Goal: Information Seeking & Learning: Learn about a topic

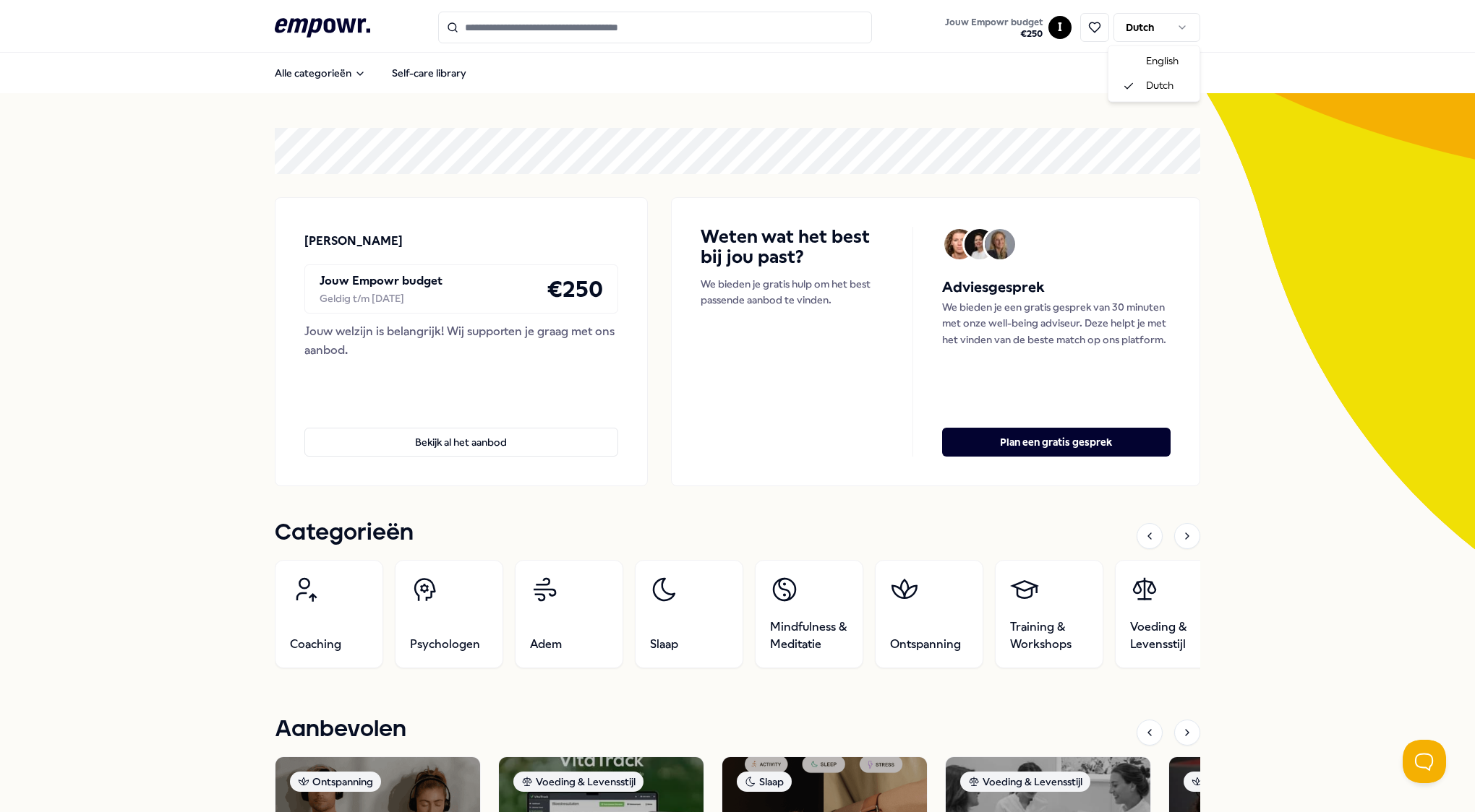
click at [1171, 26] on html ".empowr-logo_svg__cls-1{fill:#03032f} Jouw Empowr budget € 250 I Dutch Alle cat…" at bounding box center [738, 406] width 1475 height 812
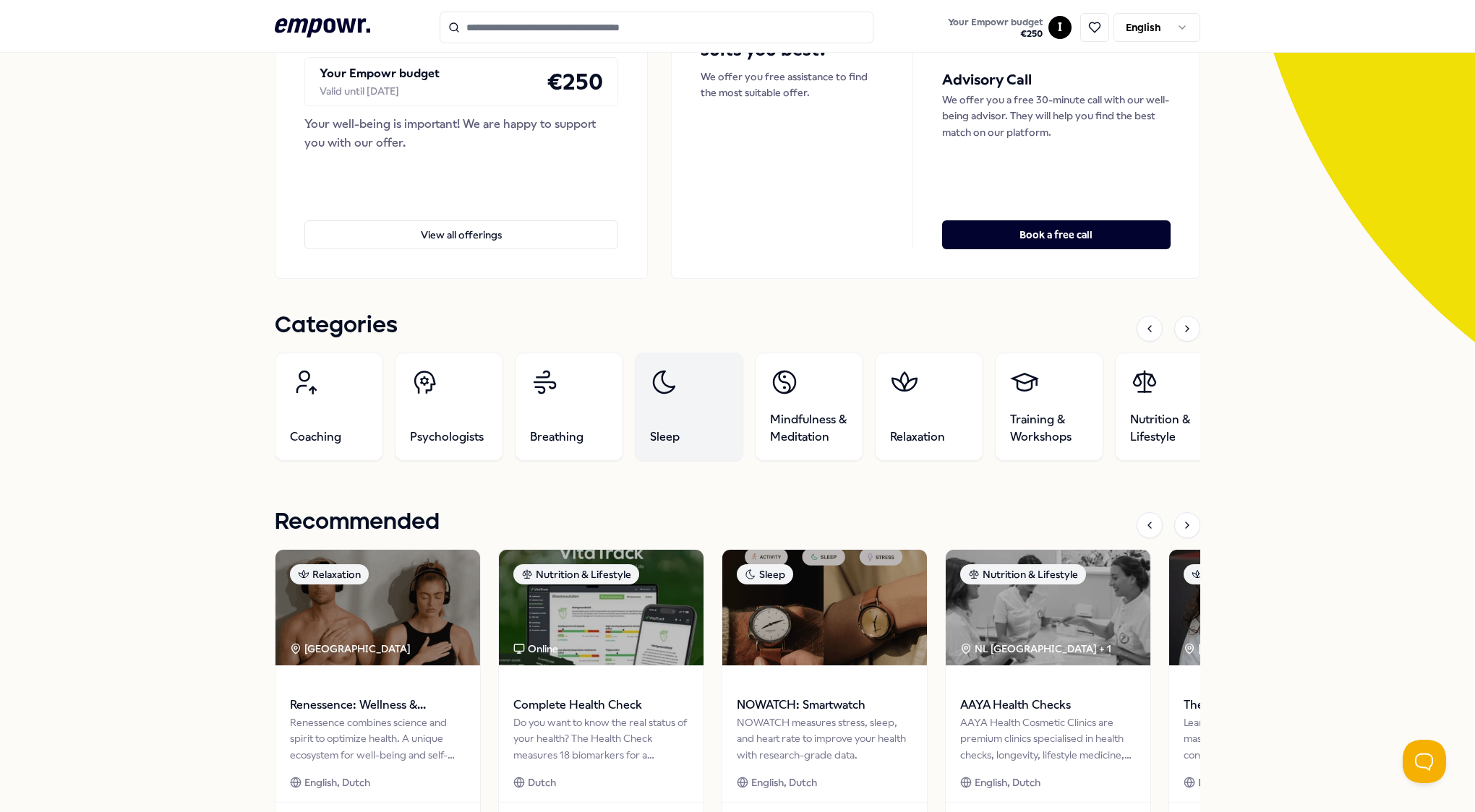
scroll to position [289, 0]
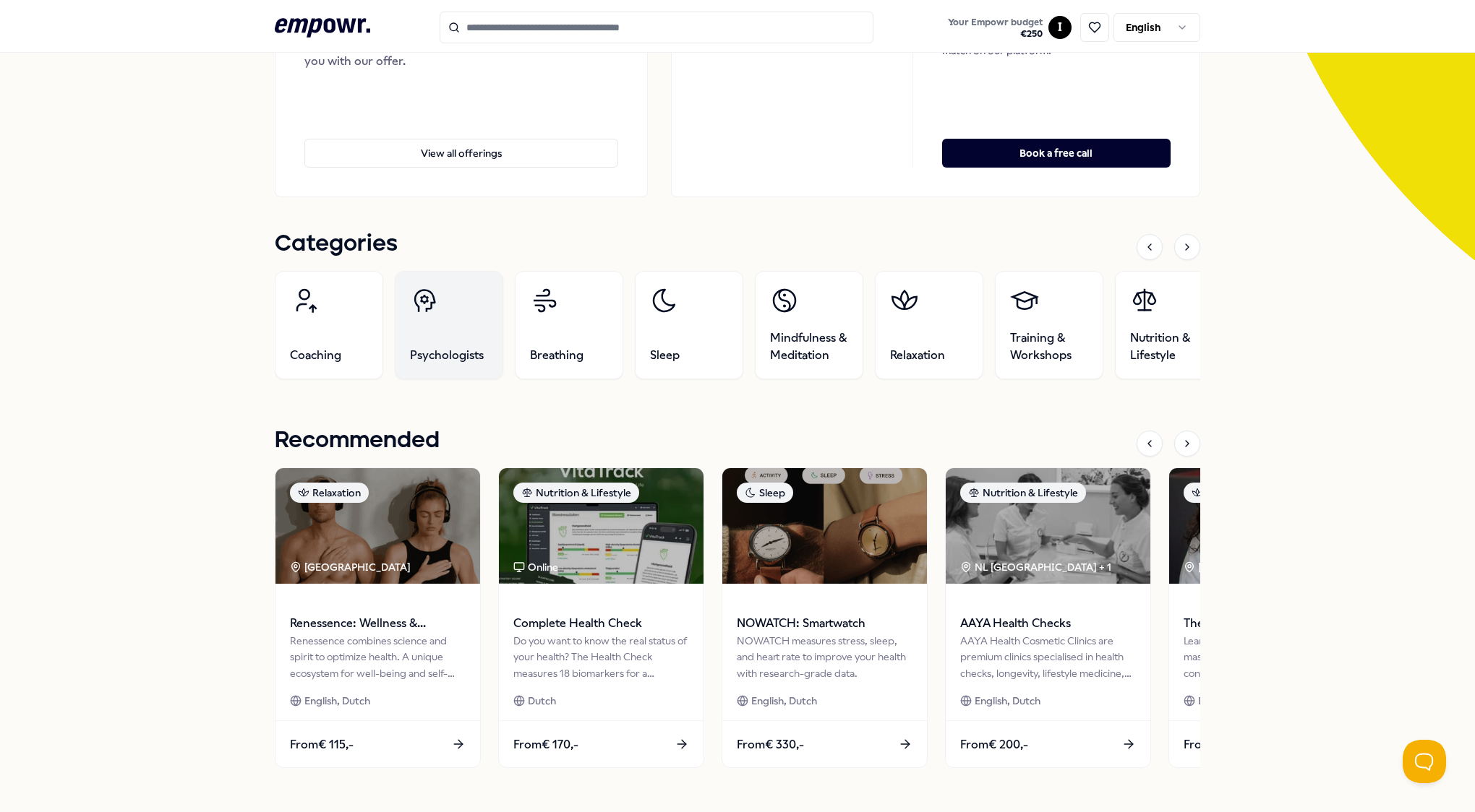
click at [457, 347] on span "Psychologists" at bounding box center [446, 356] width 74 height 18
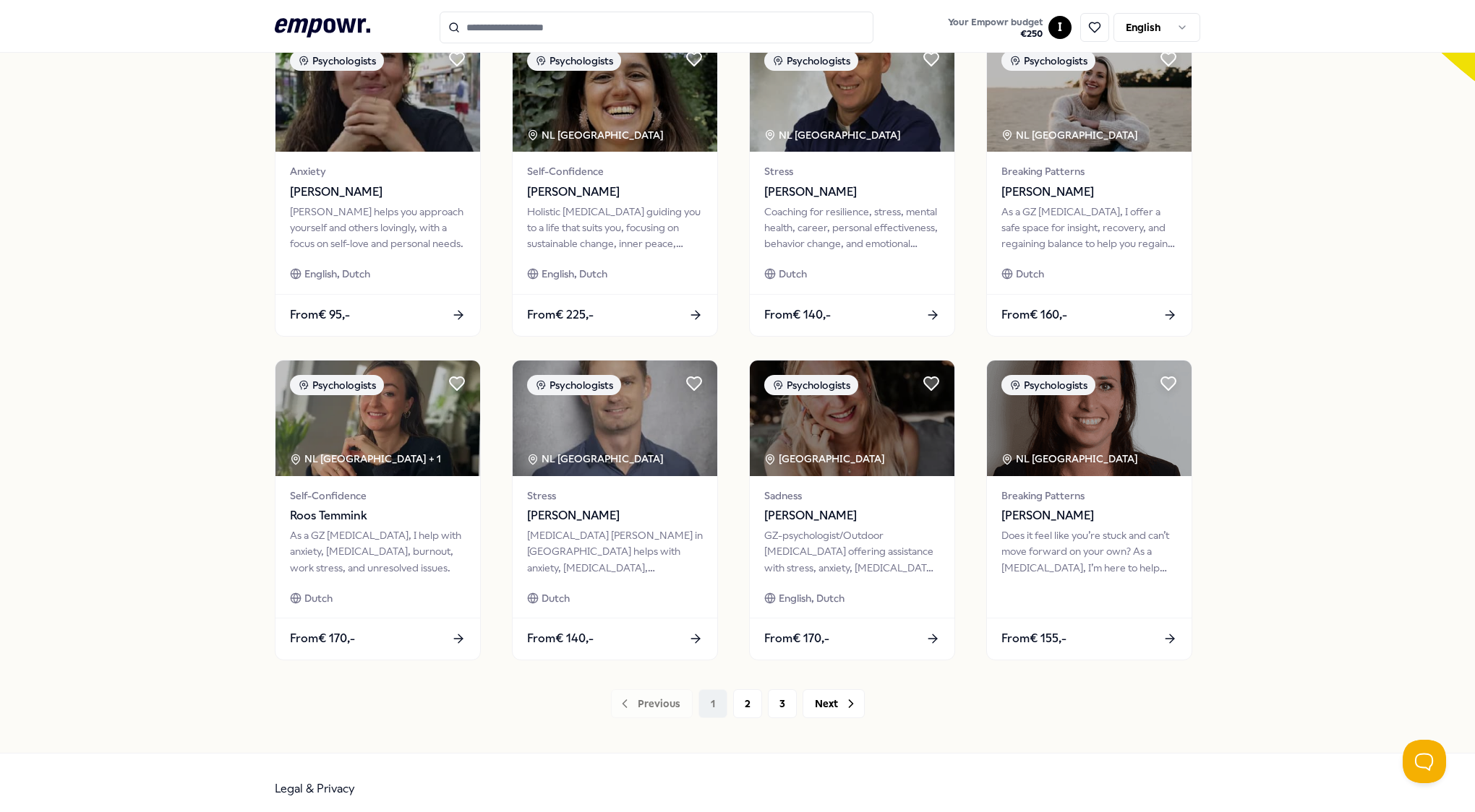
scroll to position [480, 0]
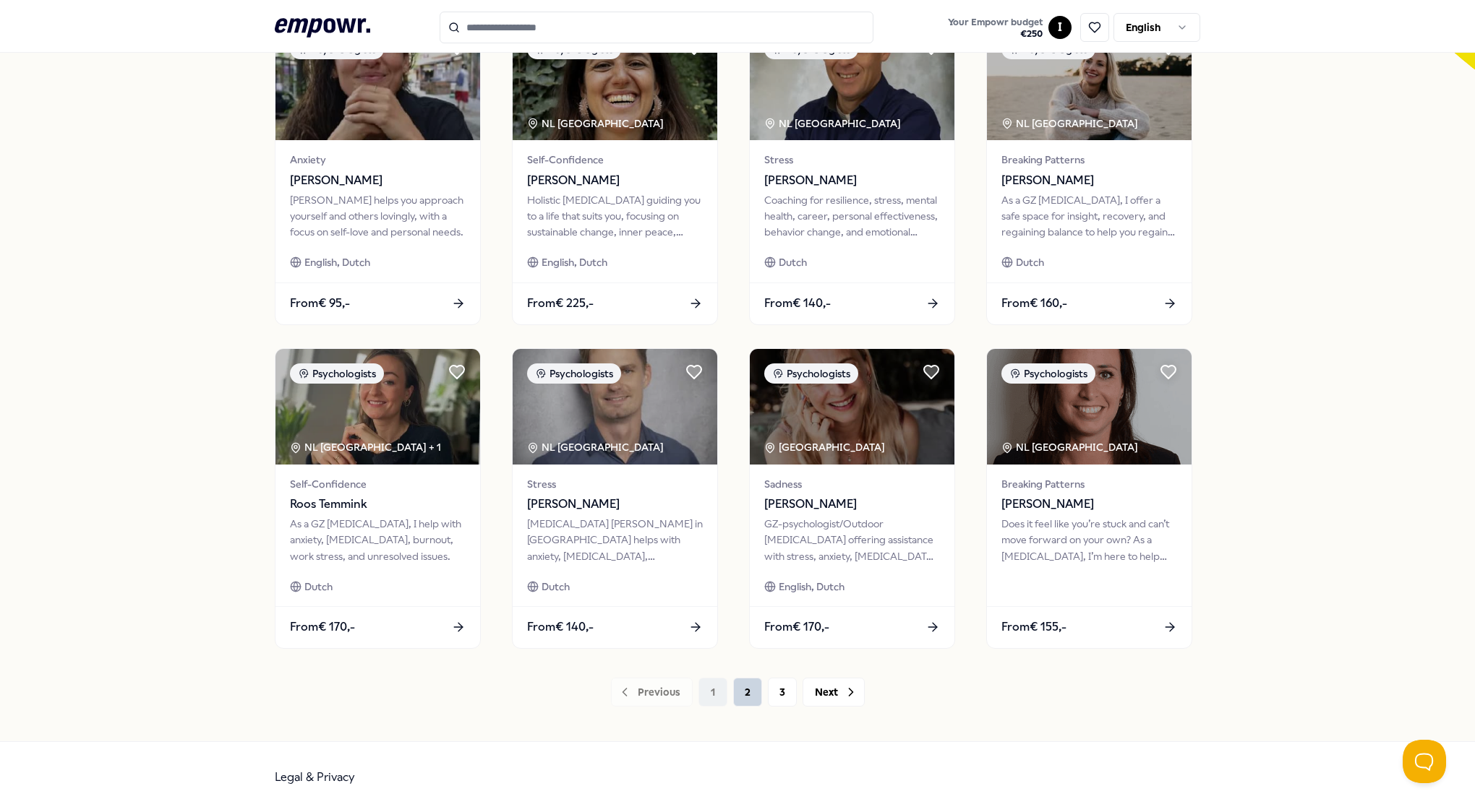
click at [743, 699] on button "2" at bounding box center [747, 691] width 29 height 29
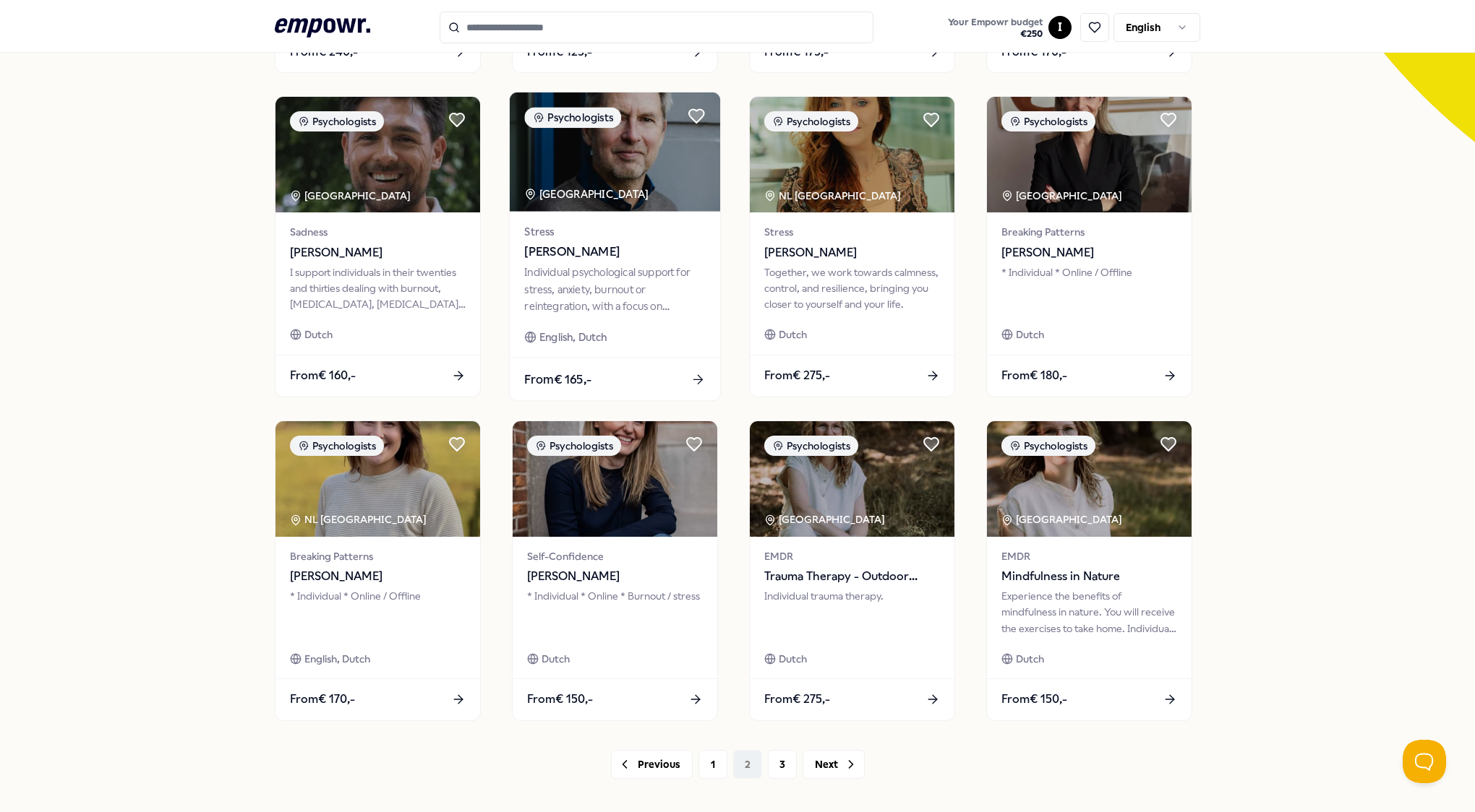
scroll to position [480, 0]
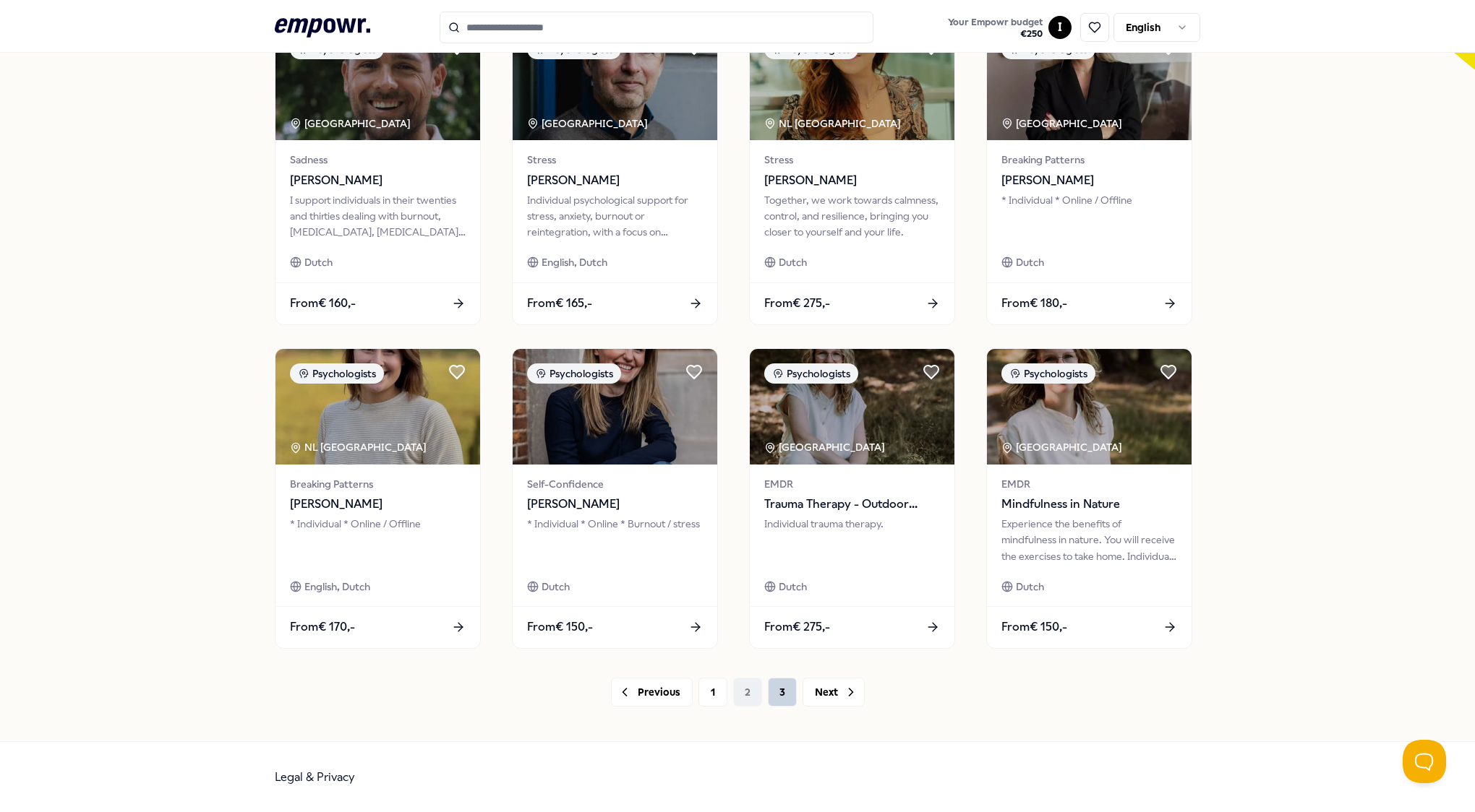
click at [779, 694] on button "3" at bounding box center [782, 691] width 29 height 29
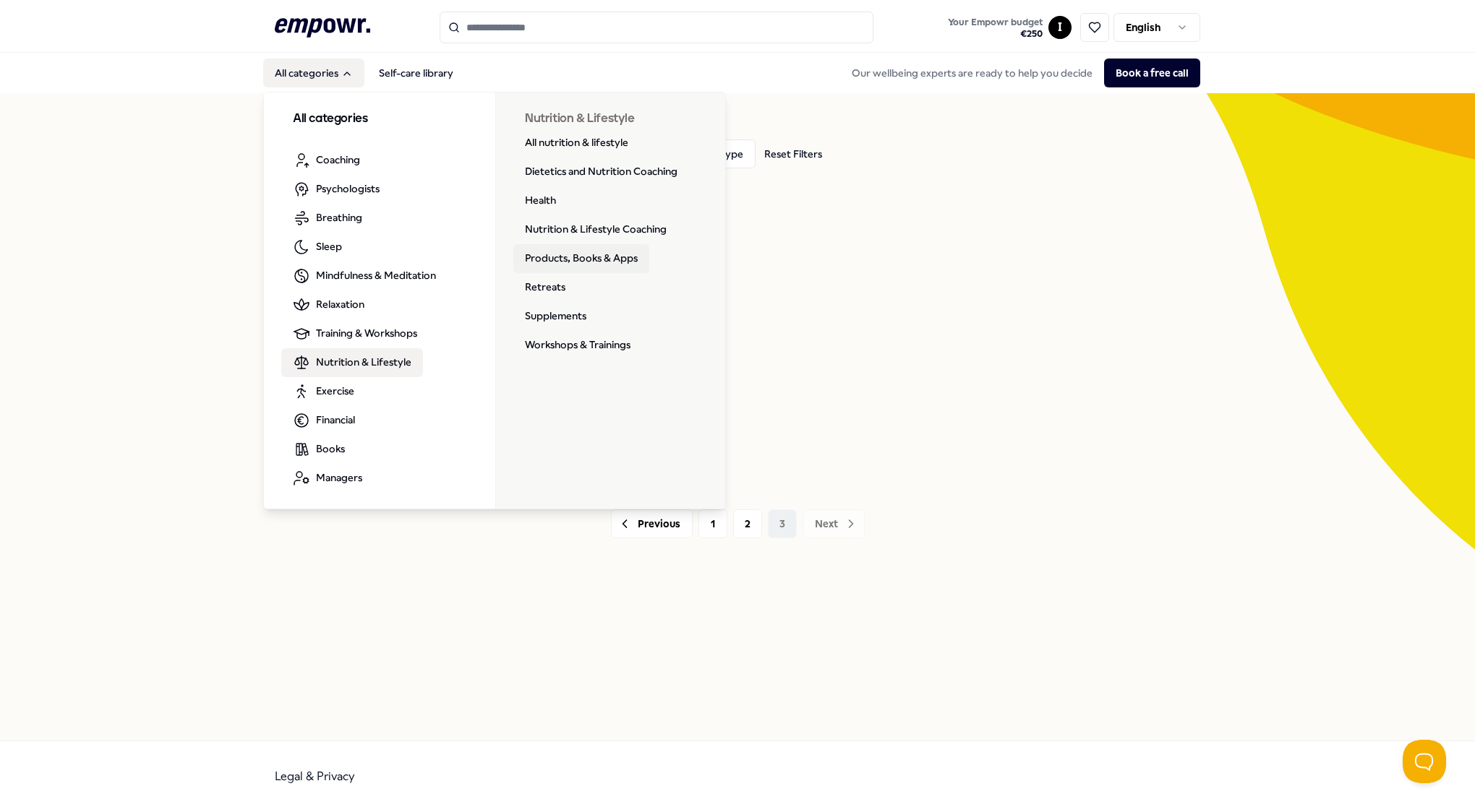
click at [556, 257] on link "Products, Books & Apps" at bounding box center [581, 258] width 136 height 29
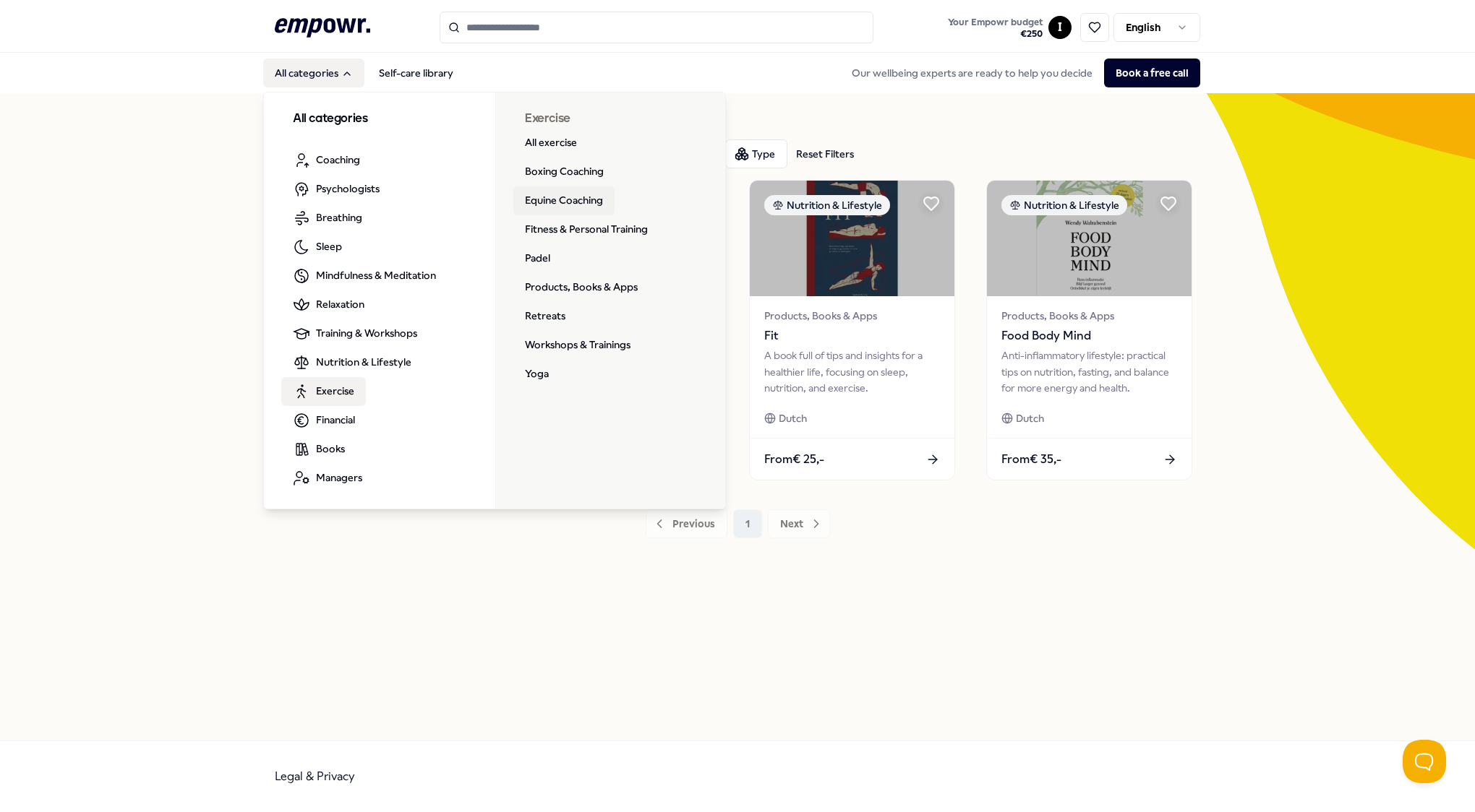
click at [552, 208] on link "Equine Coaching" at bounding box center [564, 201] width 101 height 29
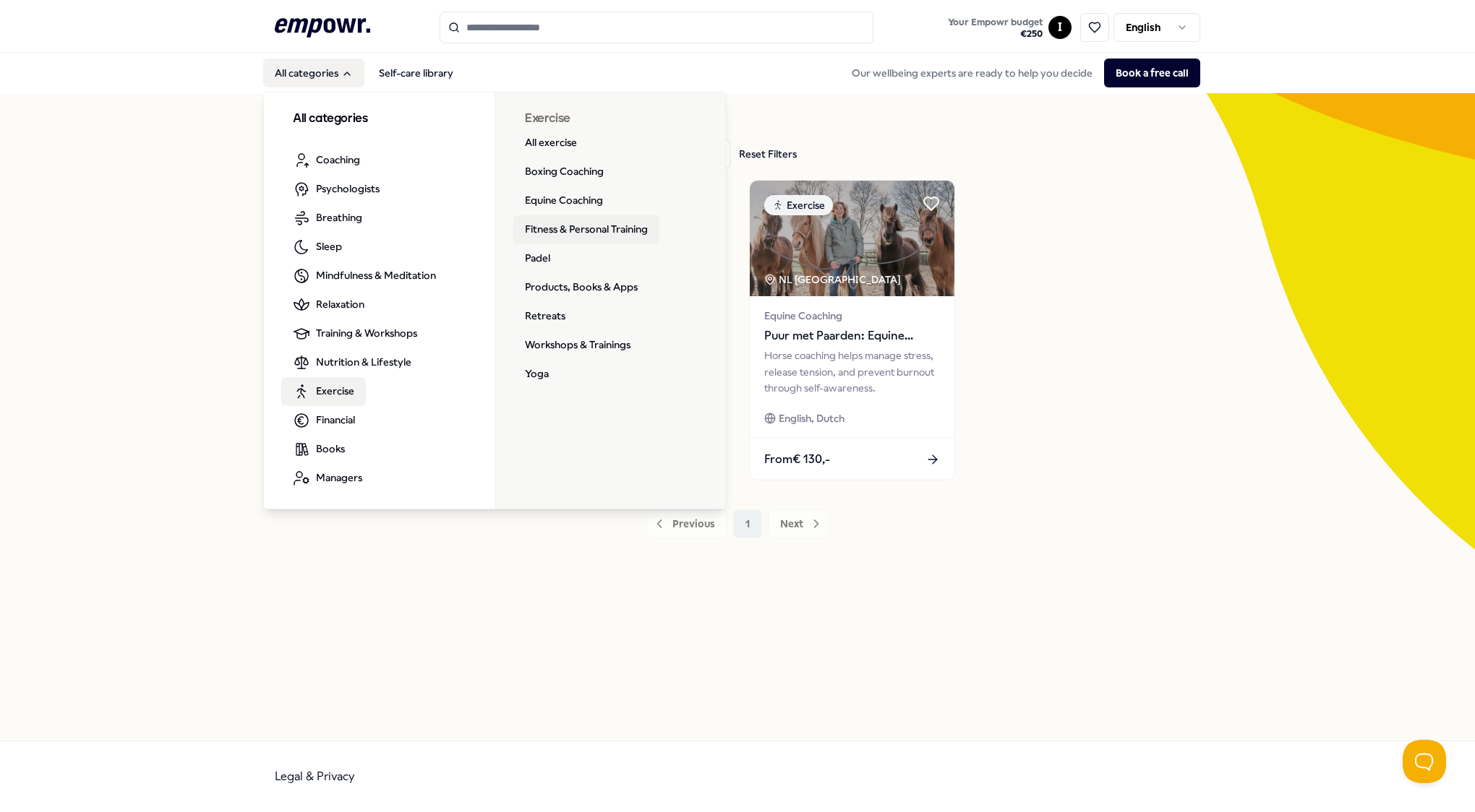
click at [536, 229] on link "Fitness & Personal Training" at bounding box center [586, 229] width 146 height 29
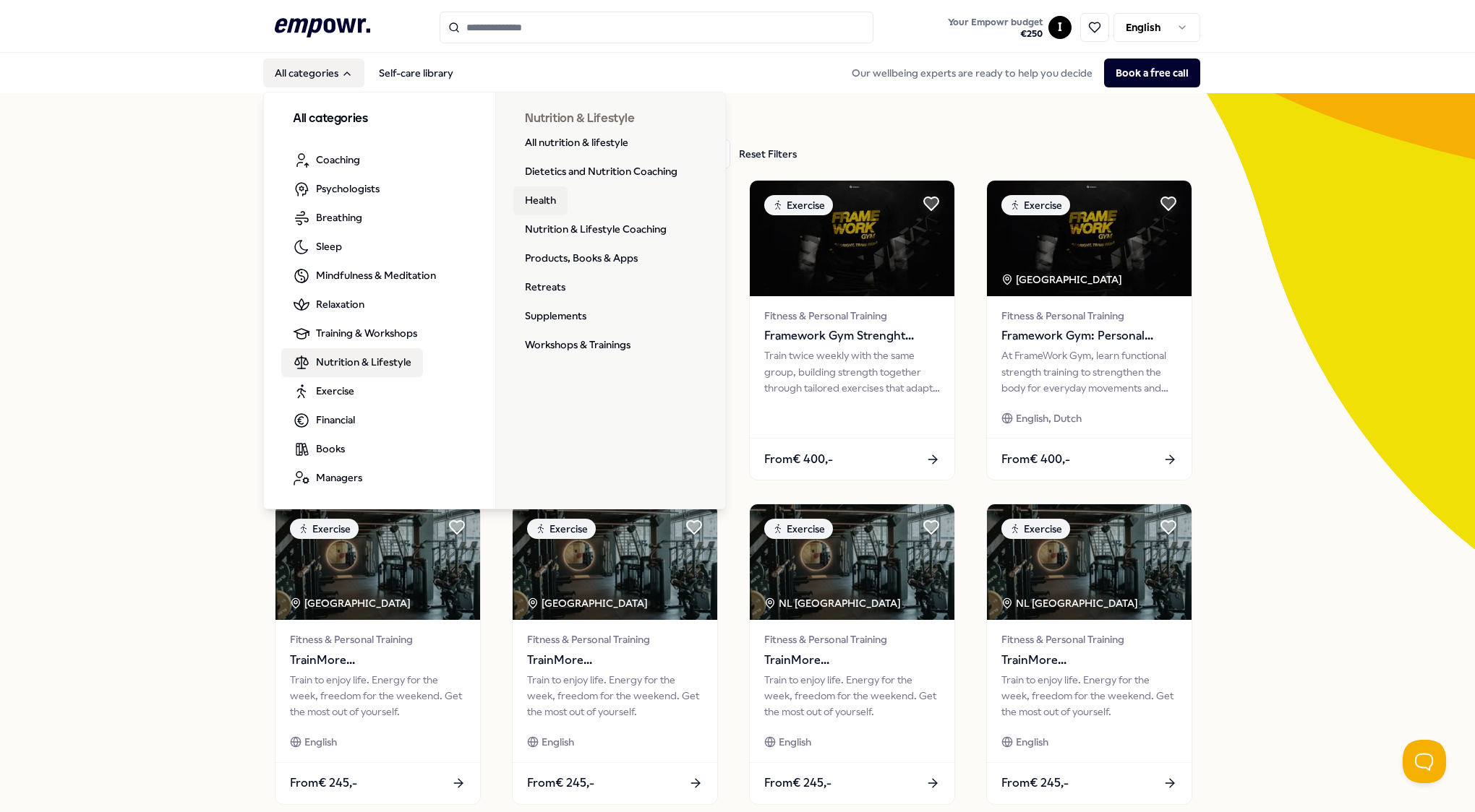
click at [542, 204] on link "Health" at bounding box center [540, 201] width 54 height 29
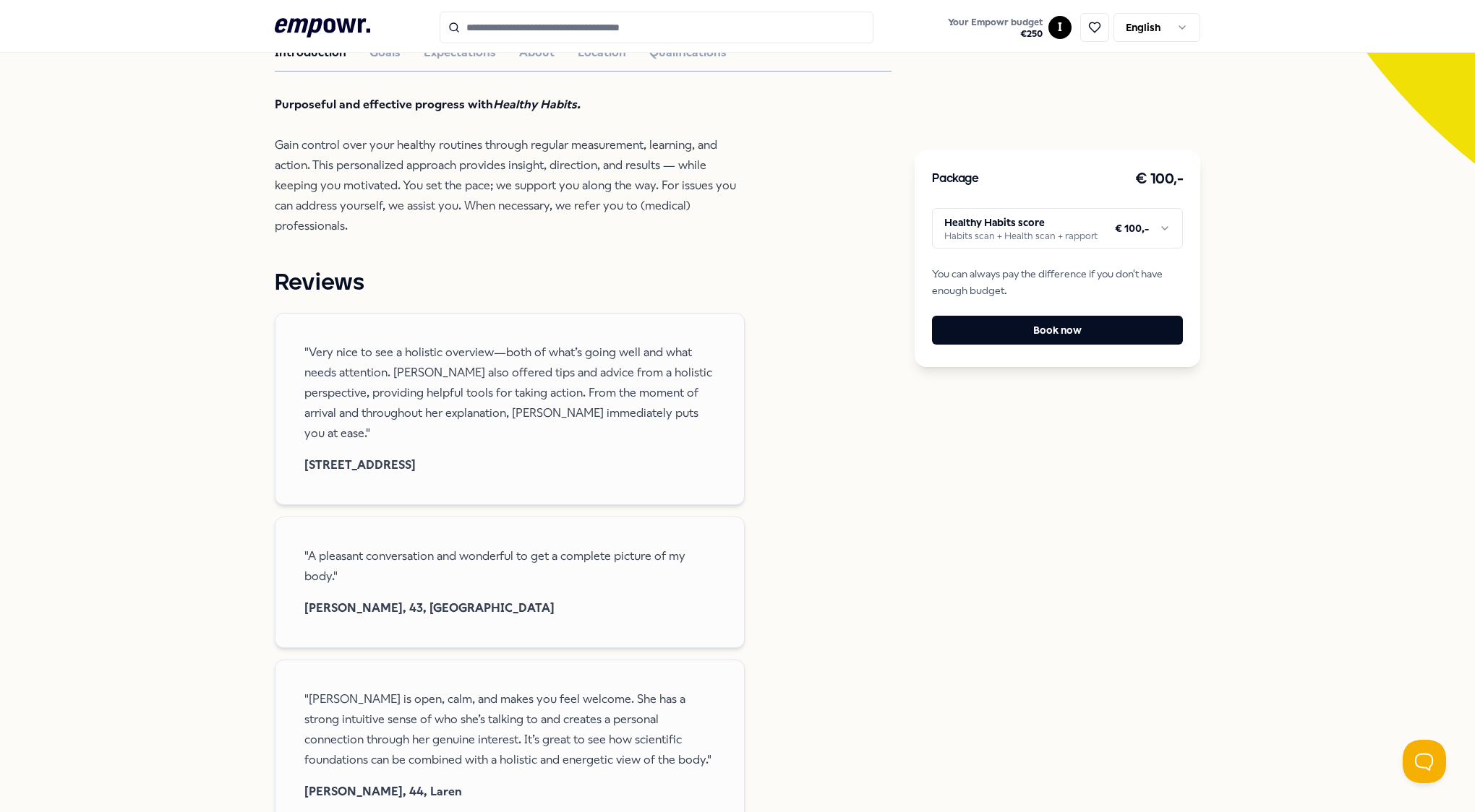
scroll to position [362, 0]
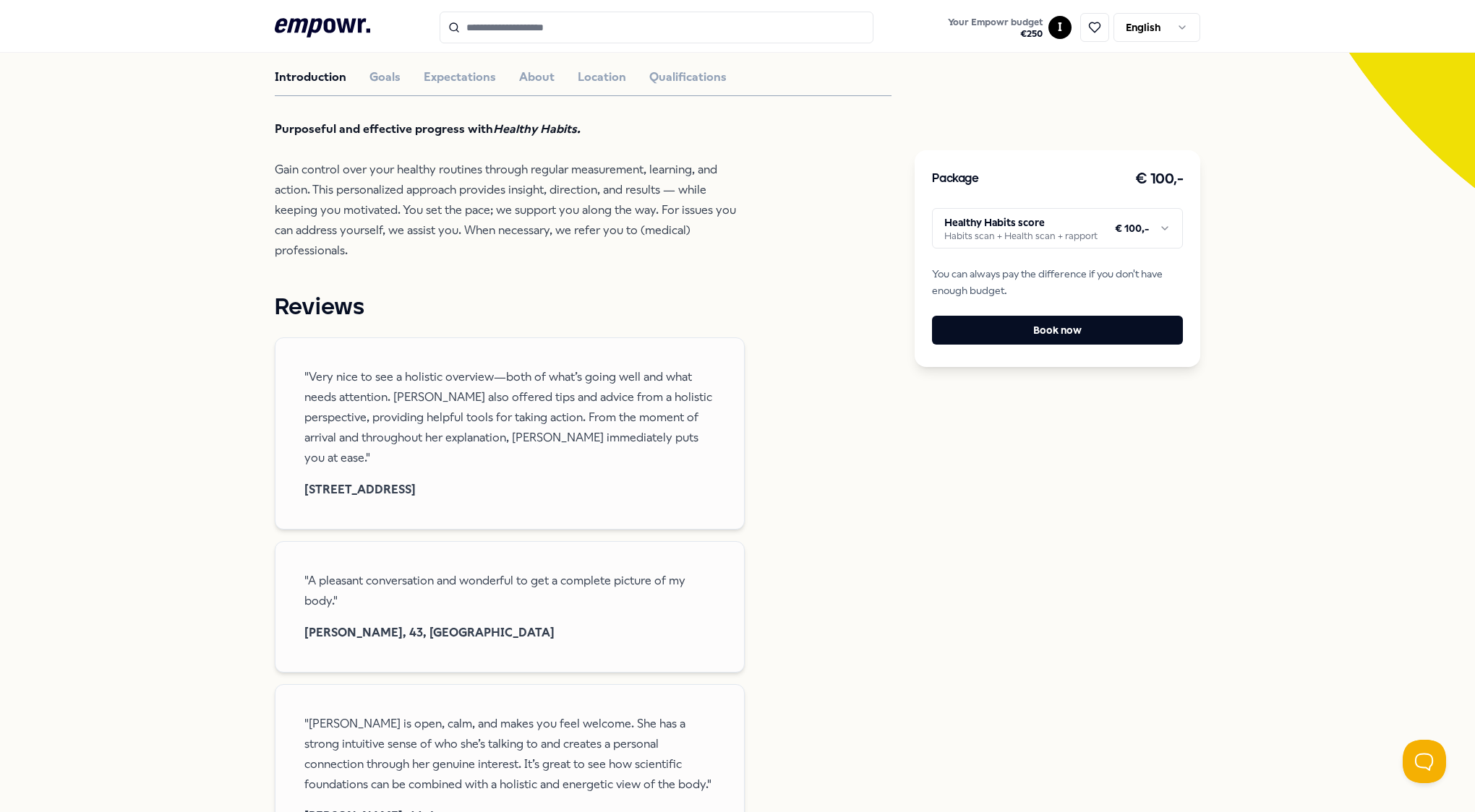
click at [1054, 222] on html ".empowr-logo_svg__cls-1{fill:#03032f} Your Empowr budget € 250 I English All ca…" at bounding box center [738, 406] width 1475 height 812
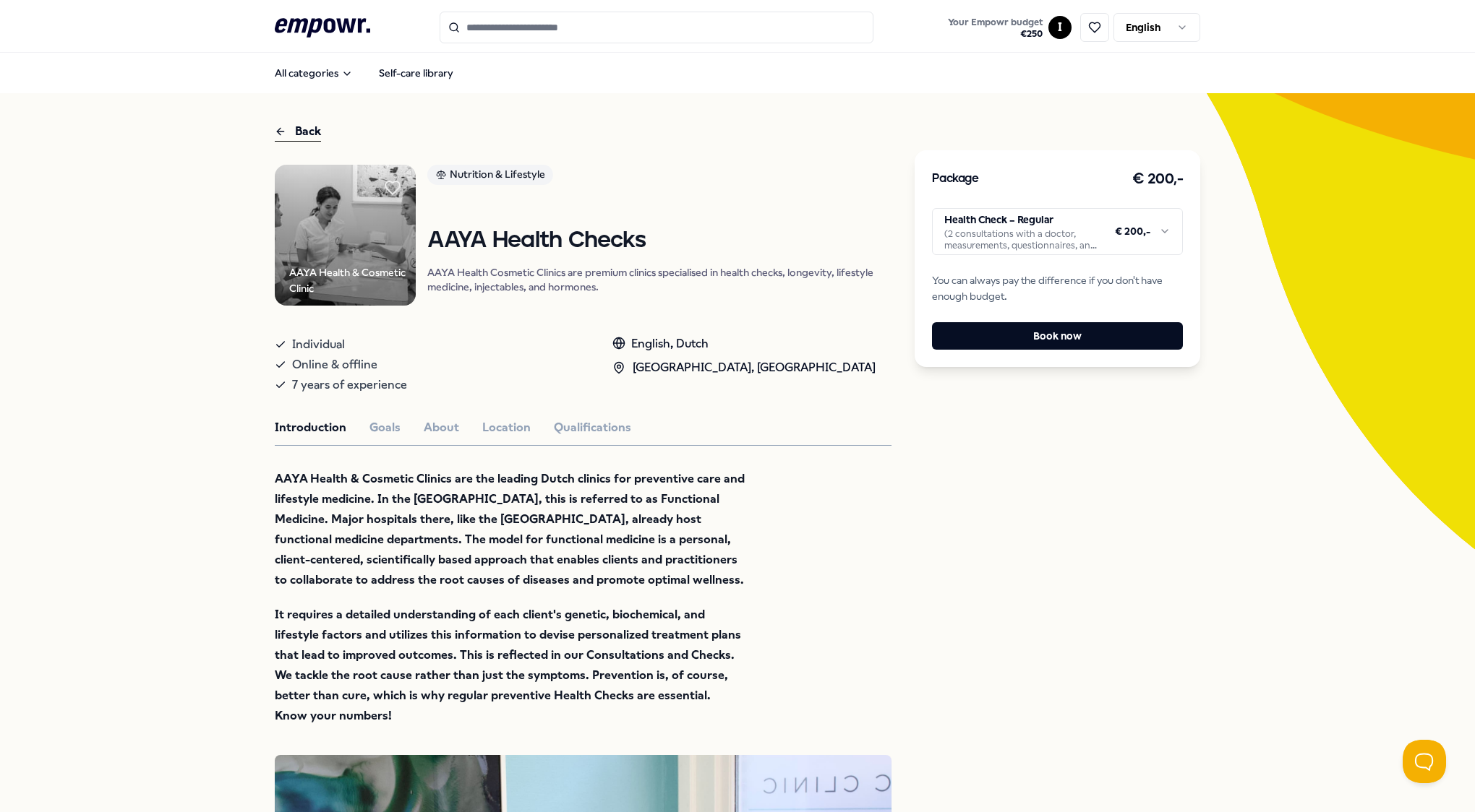
click at [1141, 221] on html ".empowr-logo_svg__cls-1{fill:#03032f} Your Empowr budget € 250 I English All ca…" at bounding box center [738, 406] width 1475 height 812
click at [519, 558] on html ".empowr-logo_svg__cls-1{fill:#03032f} Your Empowr budget € 250 I English All ca…" at bounding box center [738, 406] width 1475 height 812
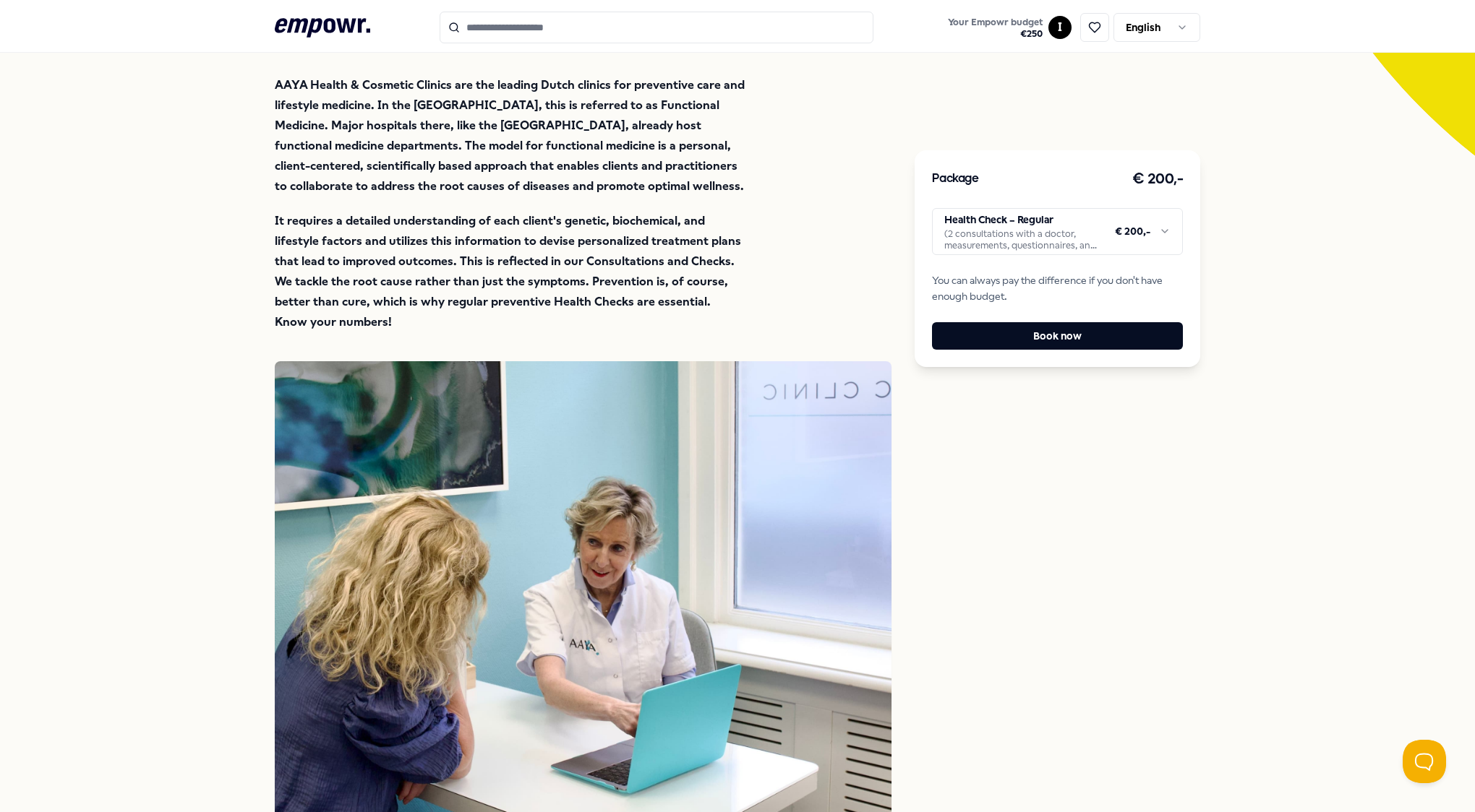
scroll to position [362, 0]
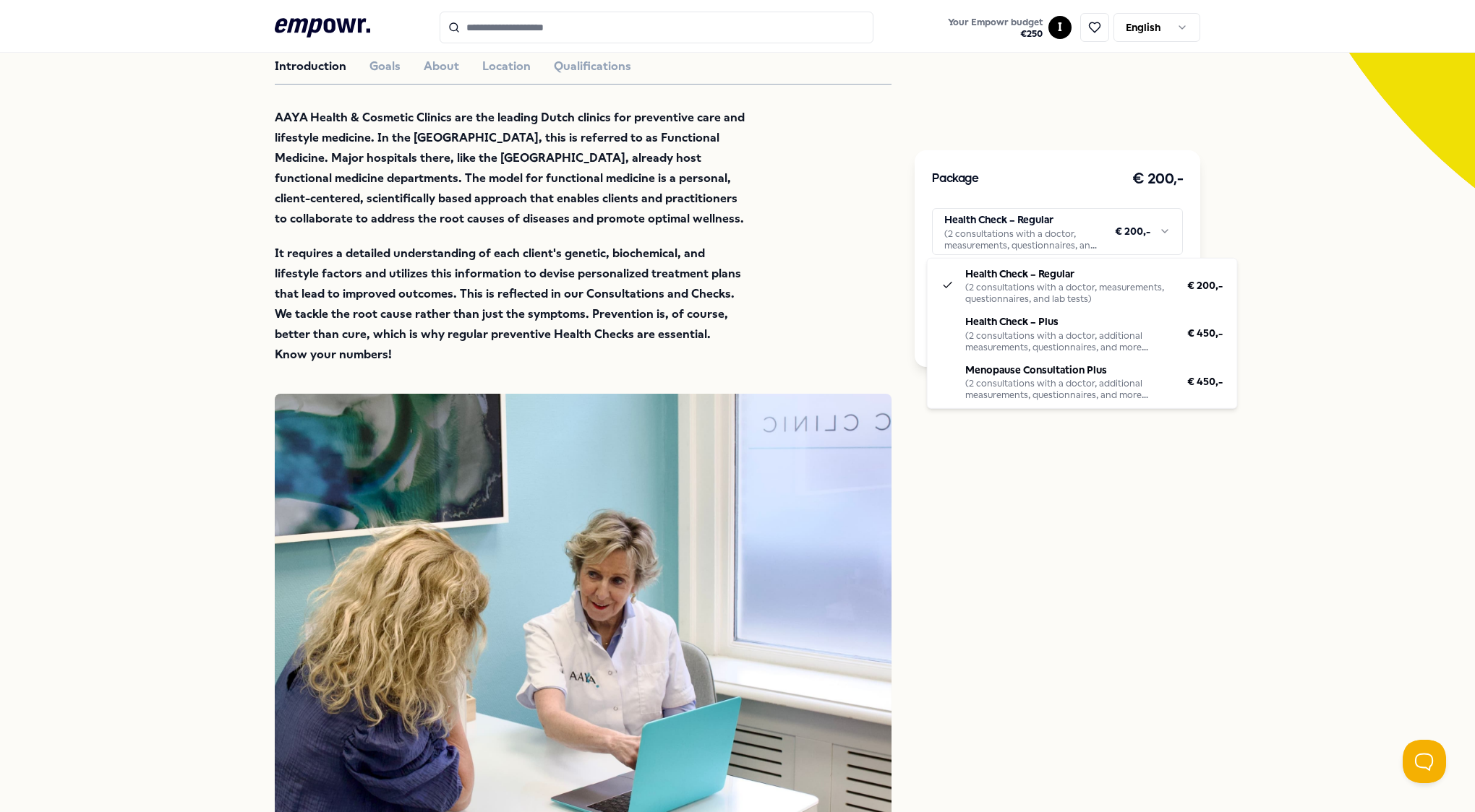
click at [1128, 238] on html ".empowr-logo_svg__cls-1{fill:#03032f} Your Empowr budget € 250 I English All ca…" at bounding box center [738, 406] width 1475 height 812
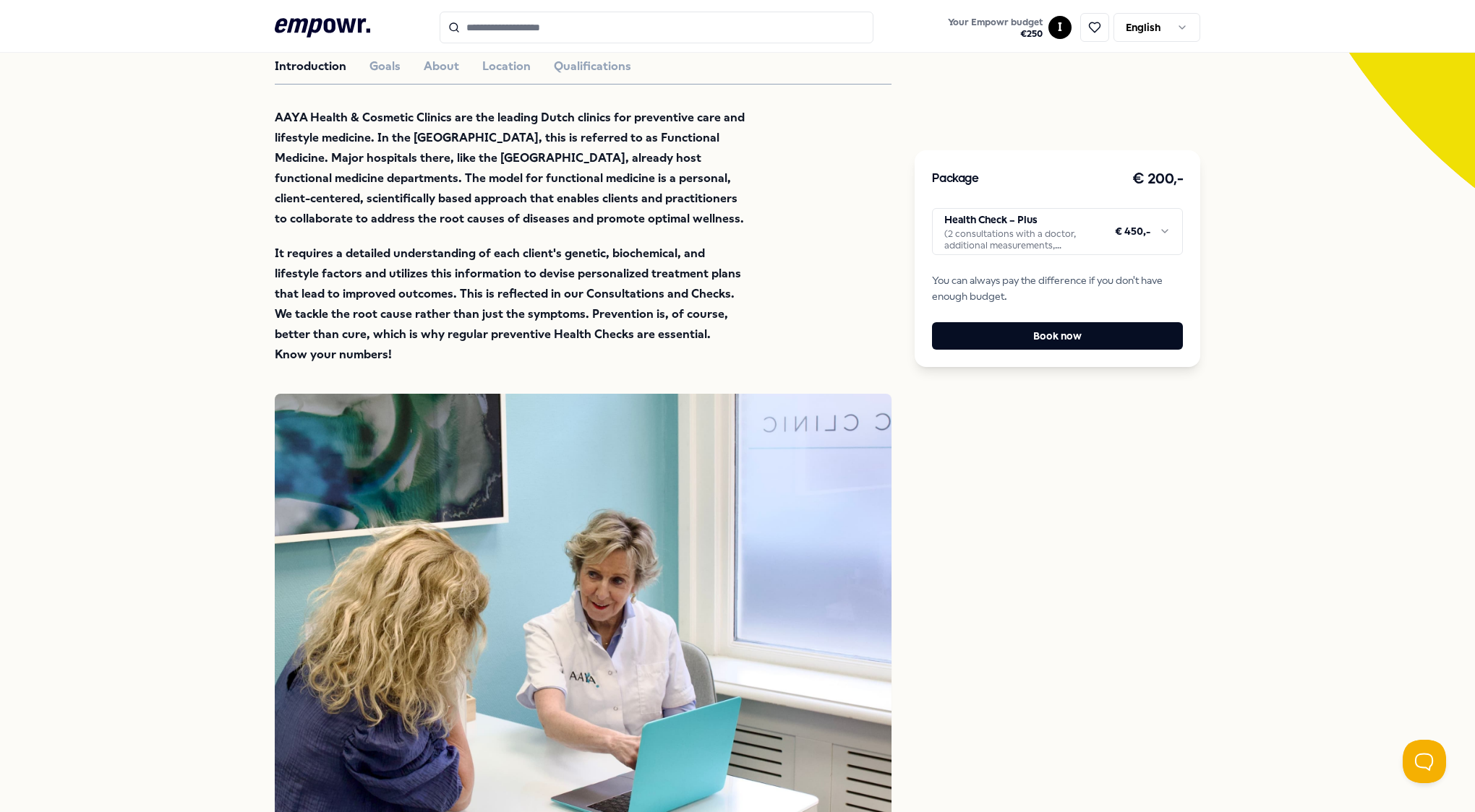
scroll to position [145, 0]
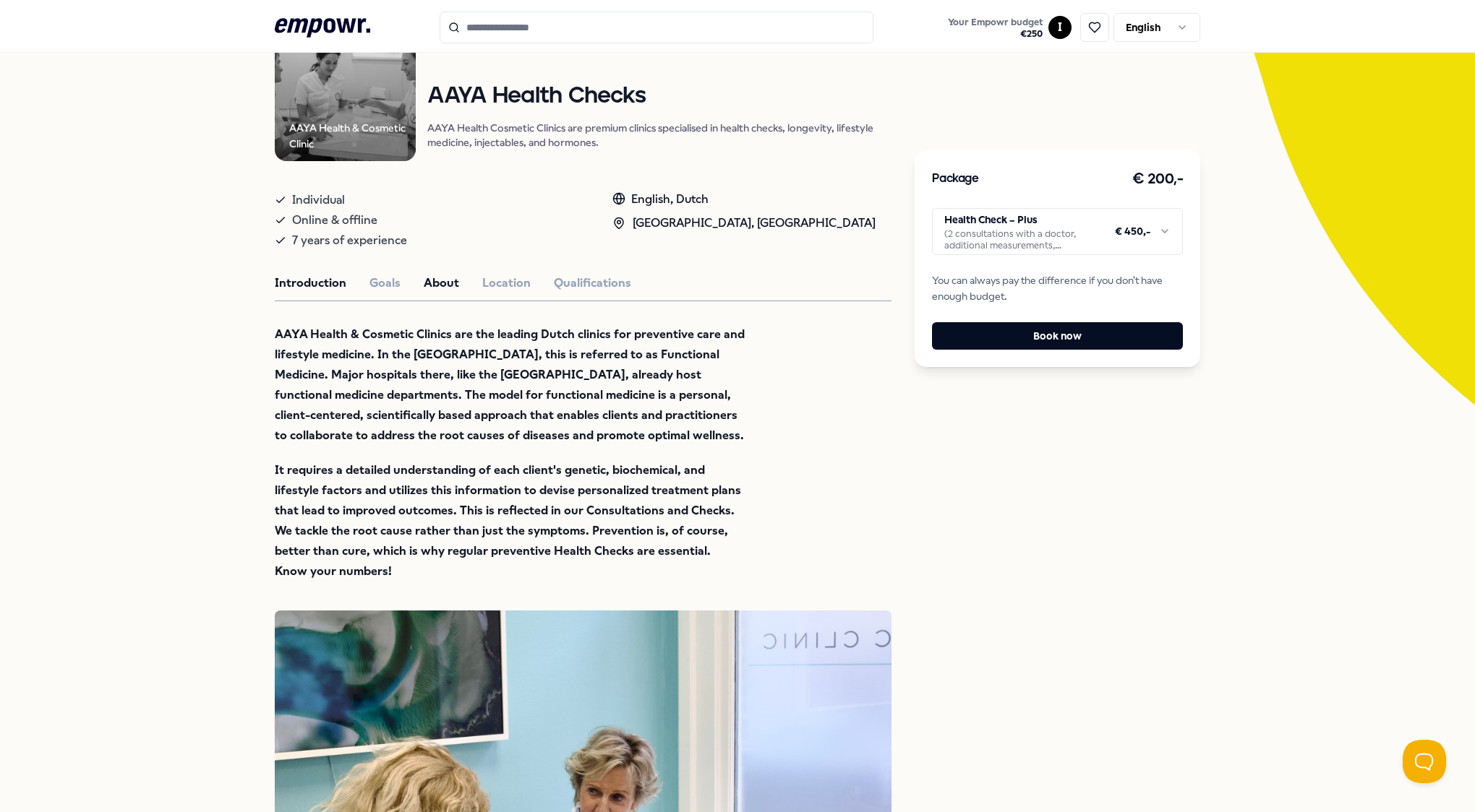
click at [426, 275] on button "About" at bounding box center [441, 284] width 35 height 19
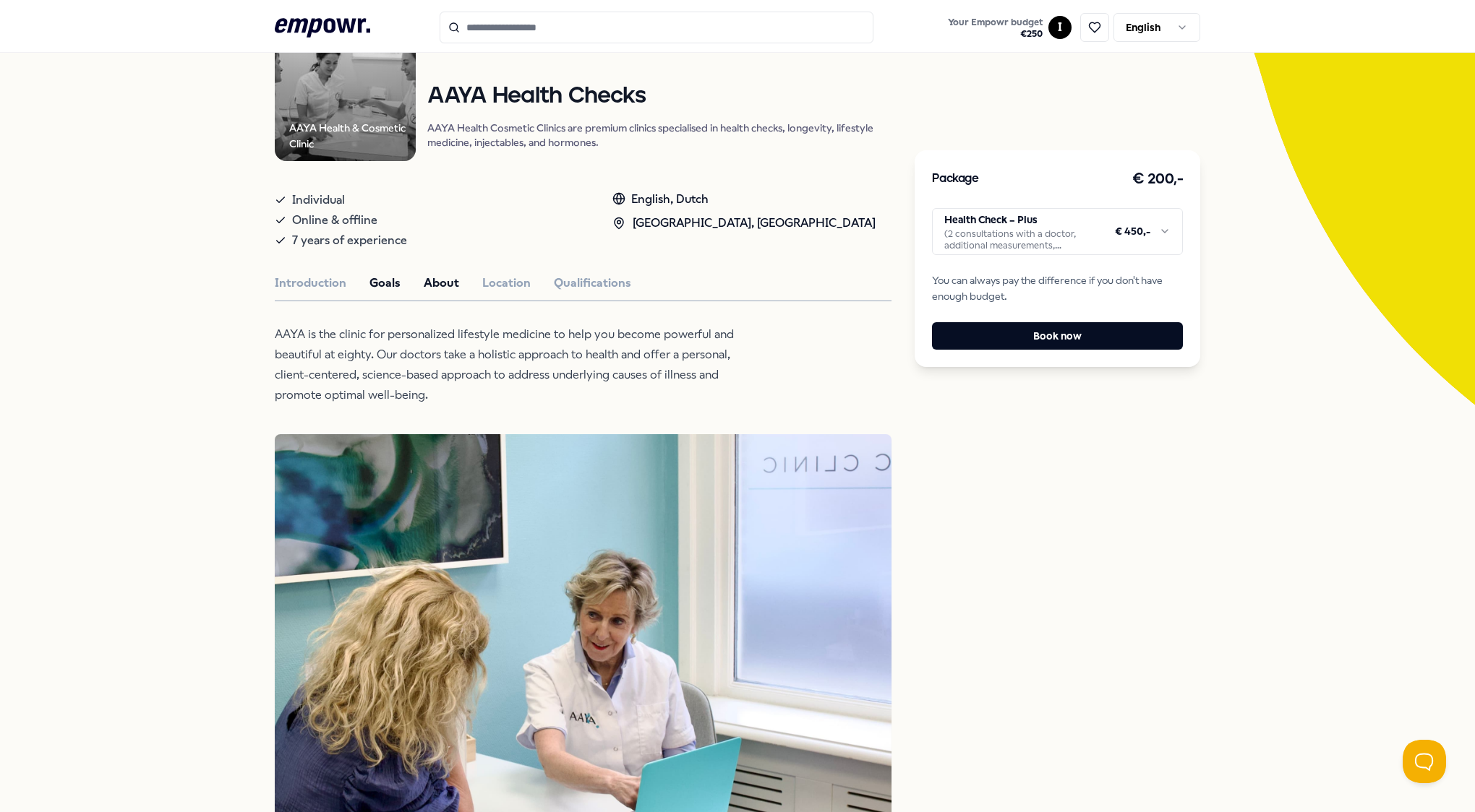
click at [388, 285] on button "Goals" at bounding box center [385, 284] width 31 height 19
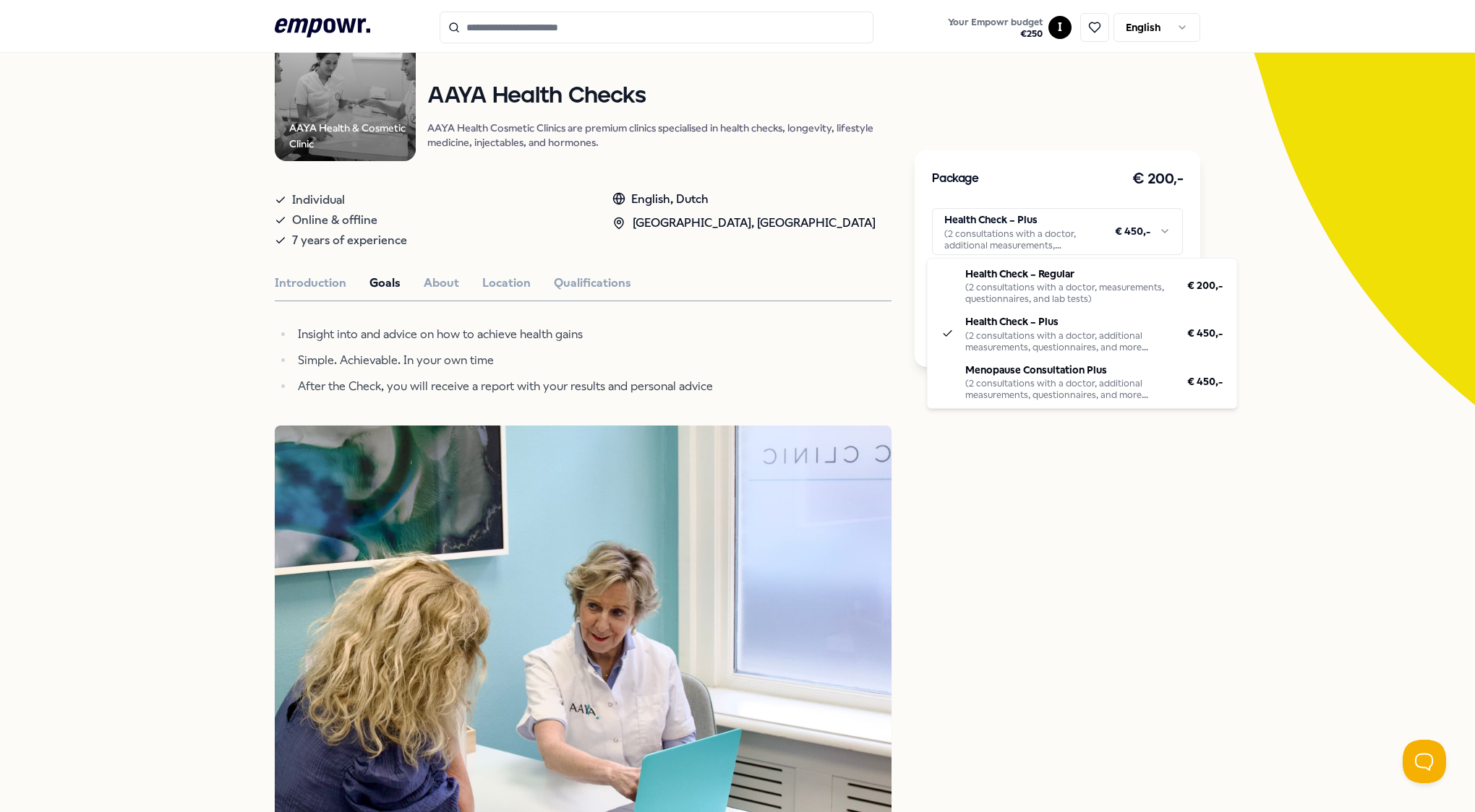
click at [1105, 220] on html ".empowr-logo_svg__cls-1{fill:#03032f} Your Empowr budget € 250 I English All ca…" at bounding box center [738, 406] width 1475 height 812
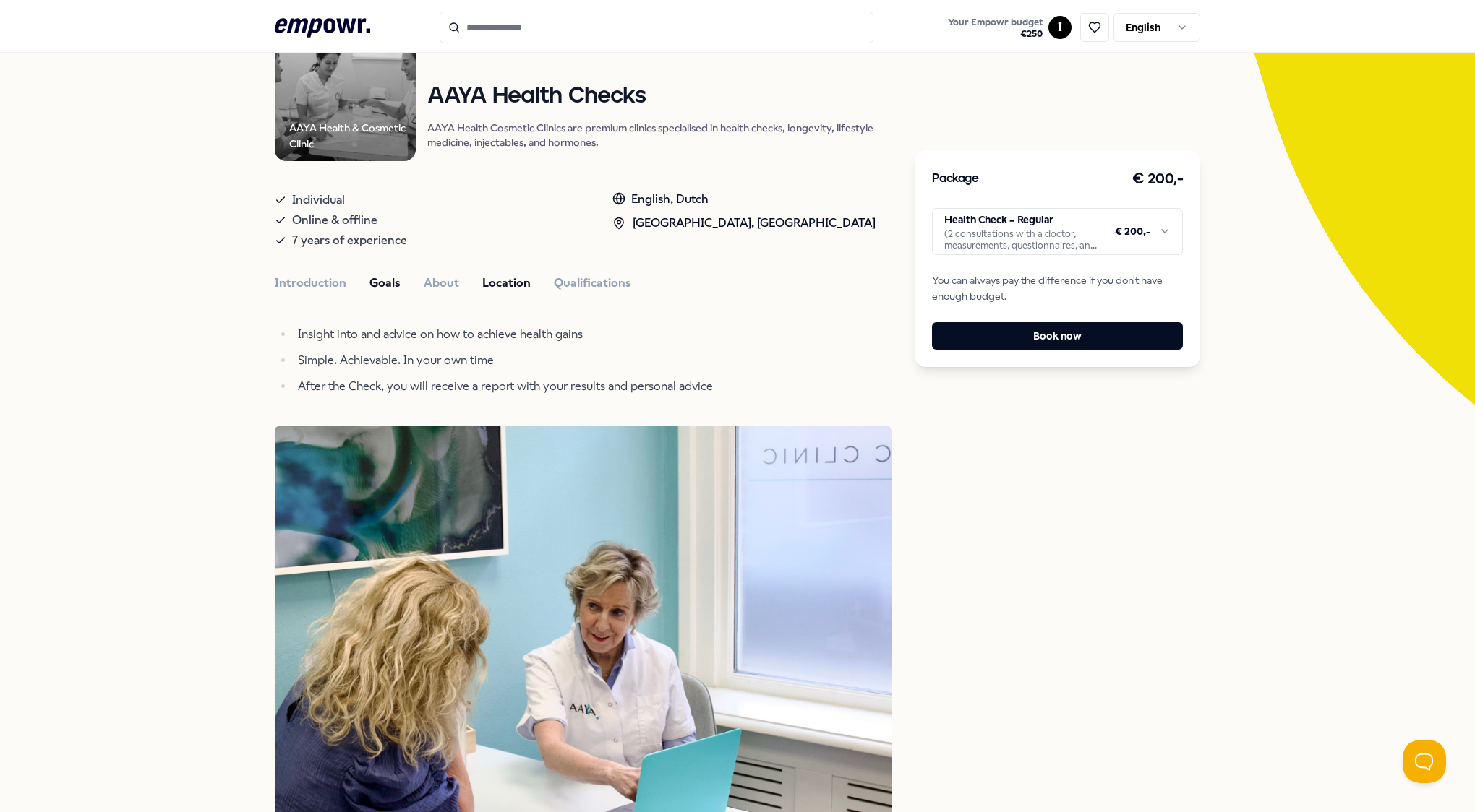
click at [497, 283] on button "Location" at bounding box center [507, 284] width 49 height 19
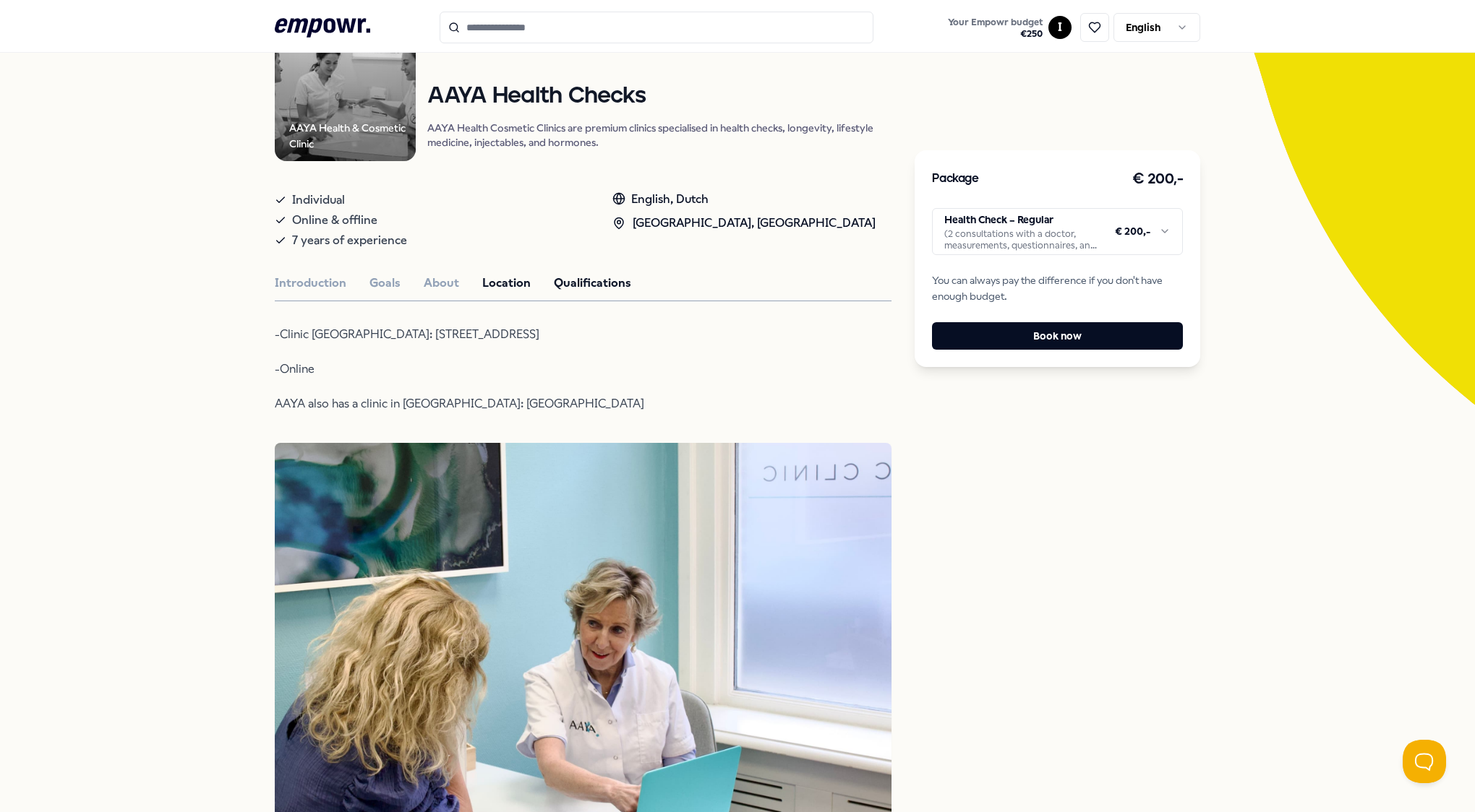
click at [588, 278] on button "Qualifications" at bounding box center [592, 284] width 77 height 19
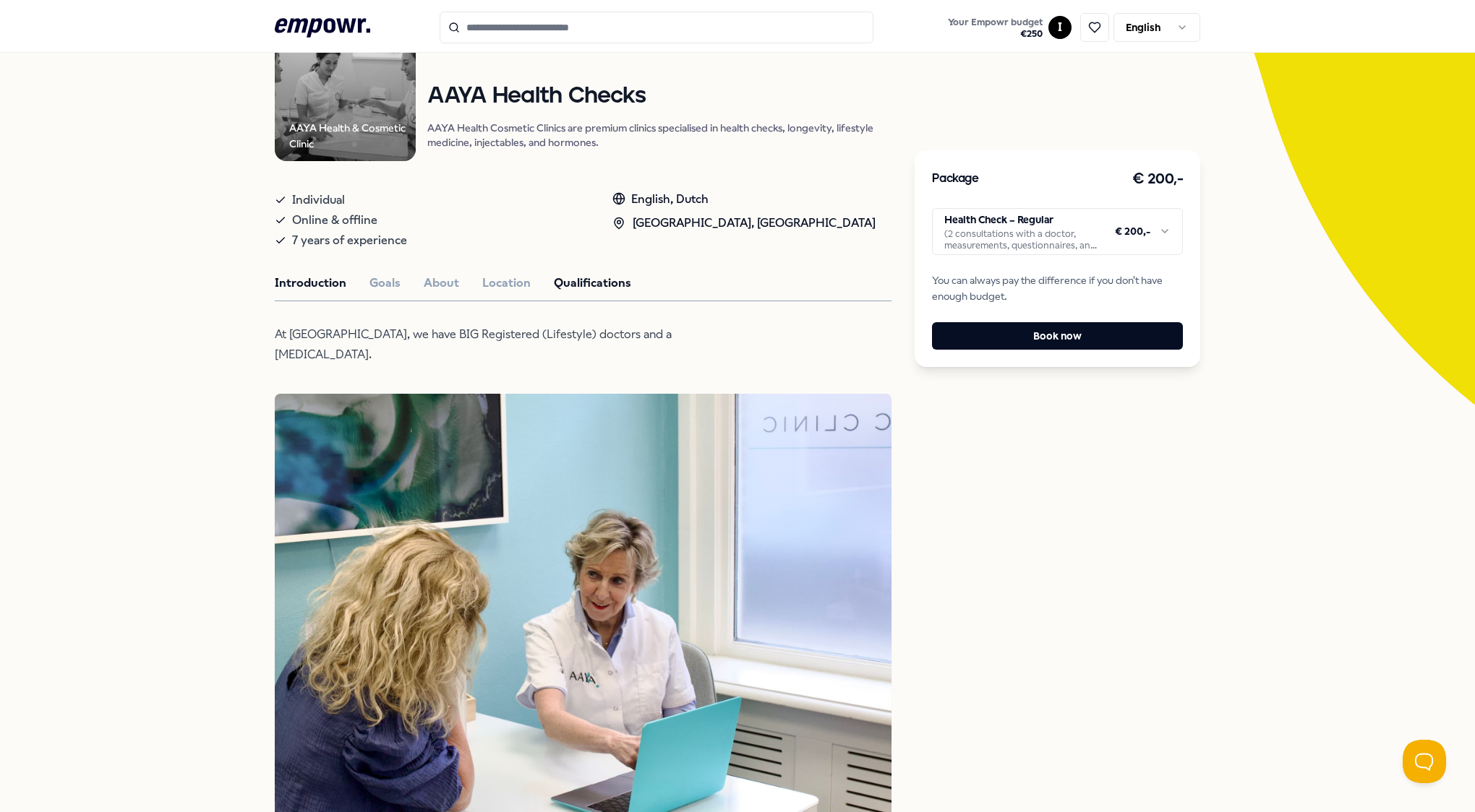
click at [320, 284] on button "Introduction" at bounding box center [310, 284] width 71 height 19
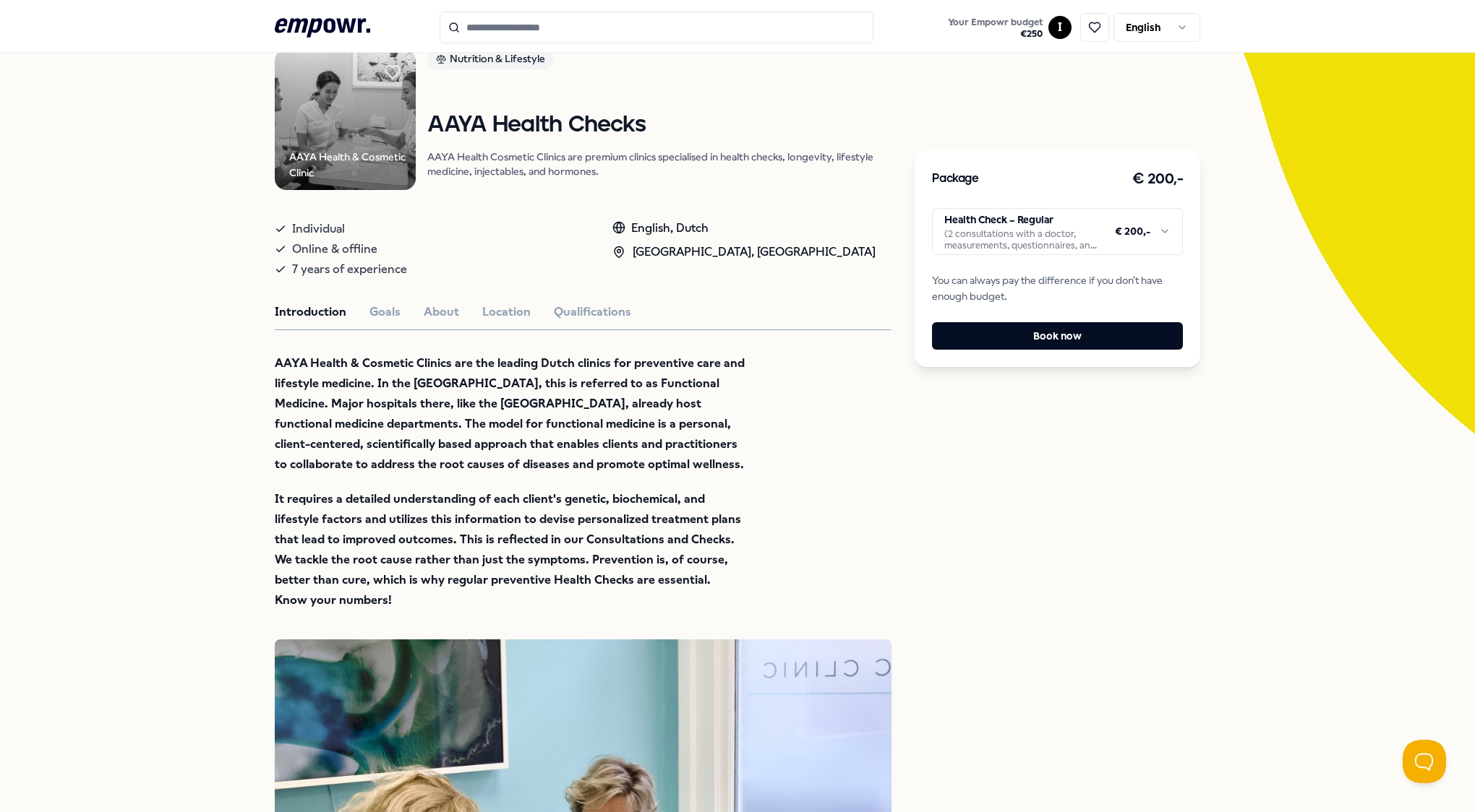
scroll to position [100, 0]
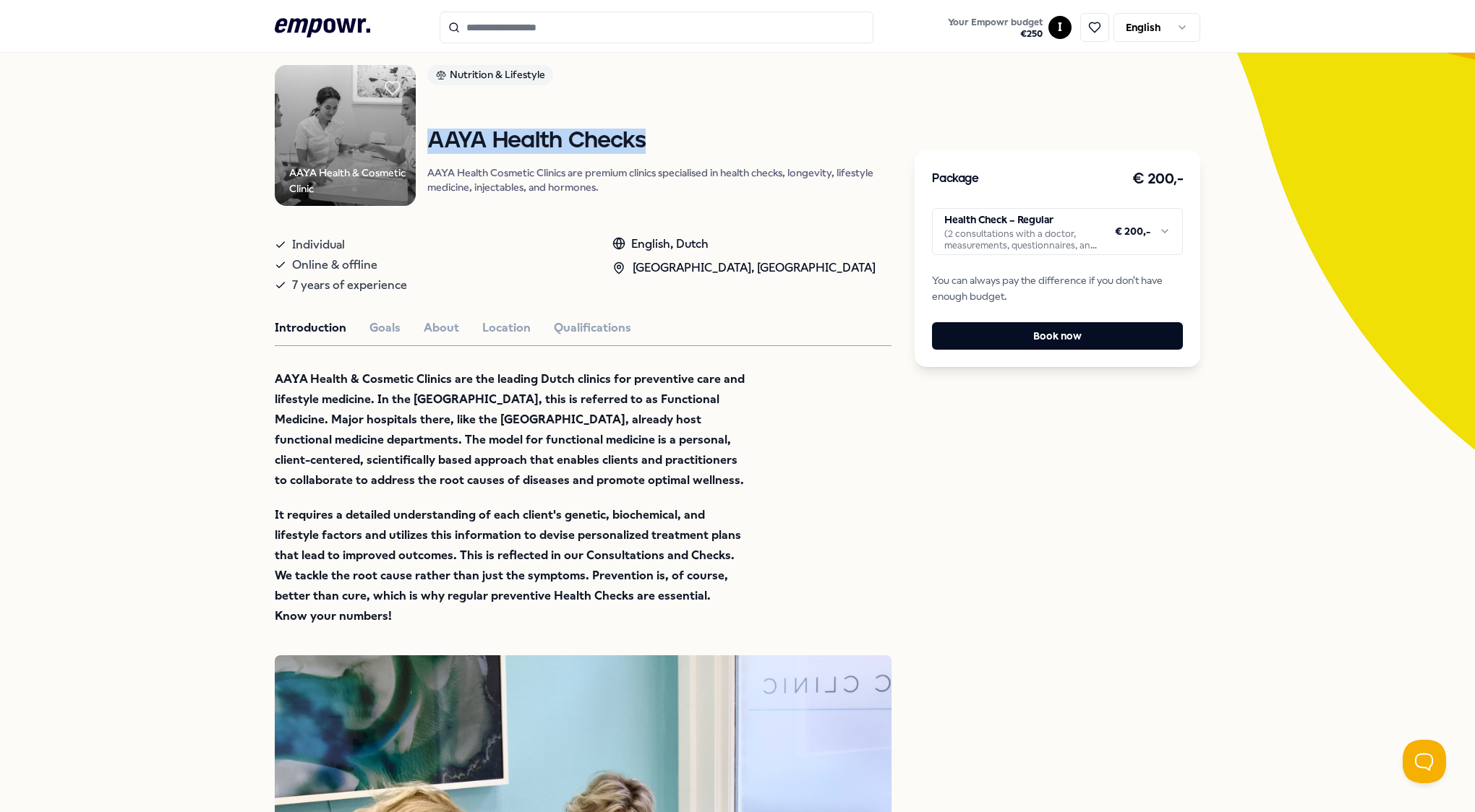
drag, startPoint x: 640, startPoint y: 133, endPoint x: 415, endPoint y: 150, distance: 225.6
click at [415, 150] on div "AAYA Health & Cosmetic Clinic Nutrition & Lifestyle AAYA Health Checks AAYA Hea…" at bounding box center [583, 135] width 617 height 141
copy h1 "AAYA Health Checks"
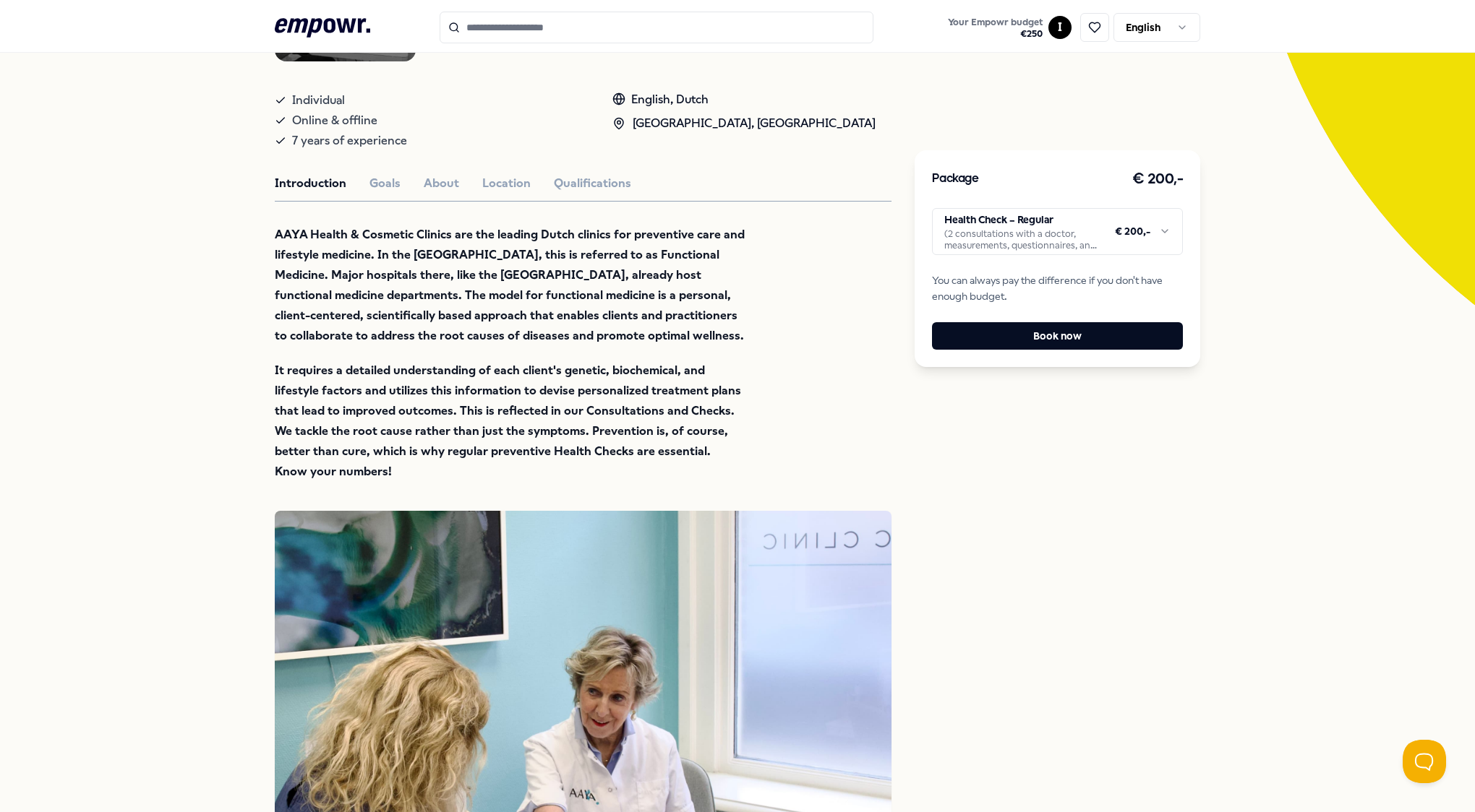
scroll to position [0, 0]
